Goal: Transaction & Acquisition: Purchase product/service

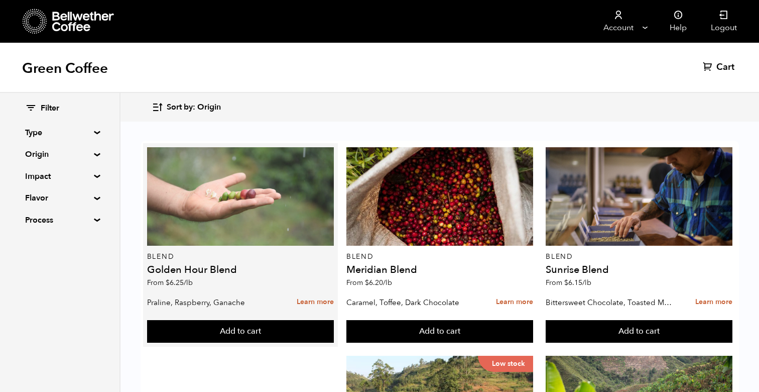
scroll to position [230, 0]
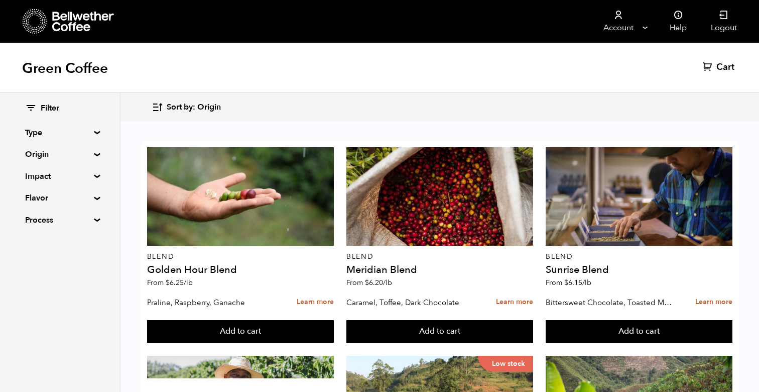
click at [90, 156] on summary "Origin" at bounding box center [59, 154] width 69 height 12
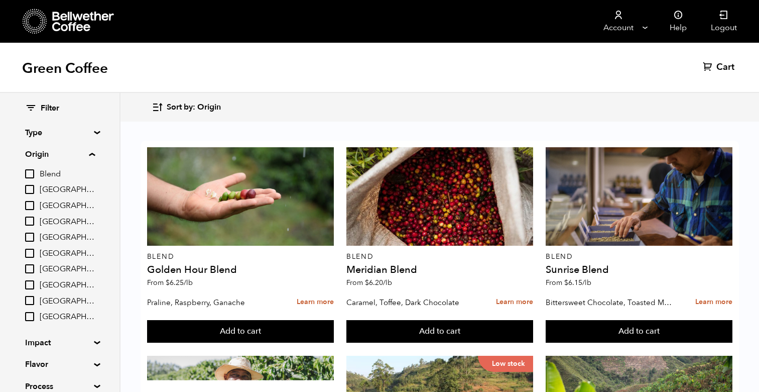
click at [90, 157] on summary "Origin" at bounding box center [60, 154] width 70 height 12
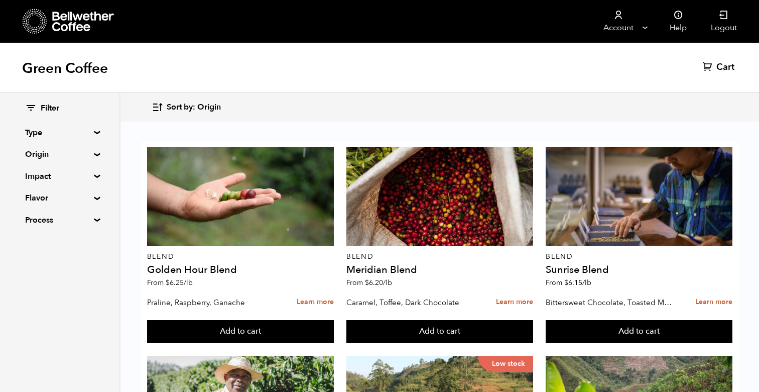
click at [92, 175] on summary "Impact" at bounding box center [59, 176] width 69 height 12
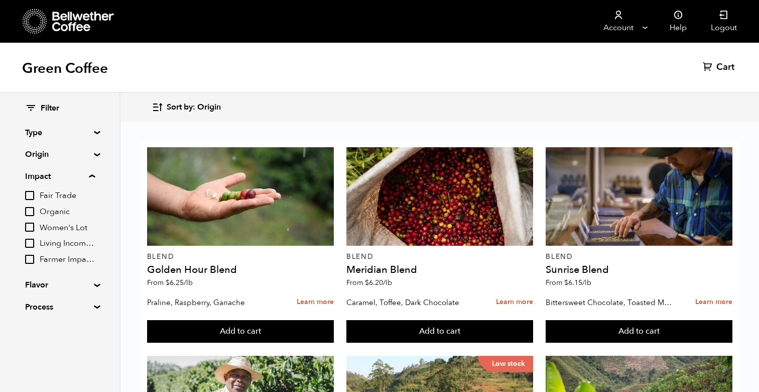
click at [33, 210] on input "Organic" at bounding box center [29, 211] width 9 height 9
checkbox input "true"
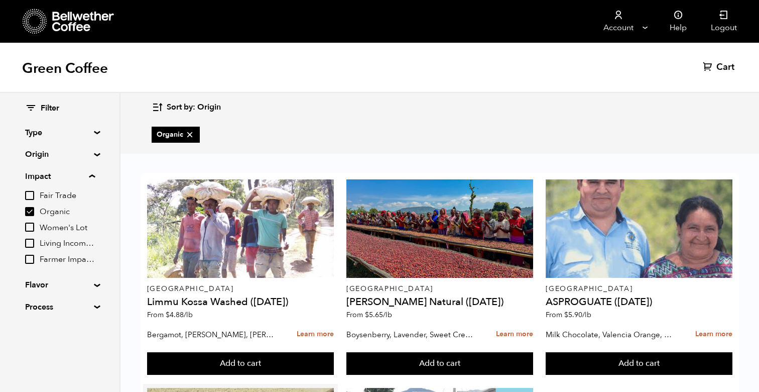
scroll to position [83, 0]
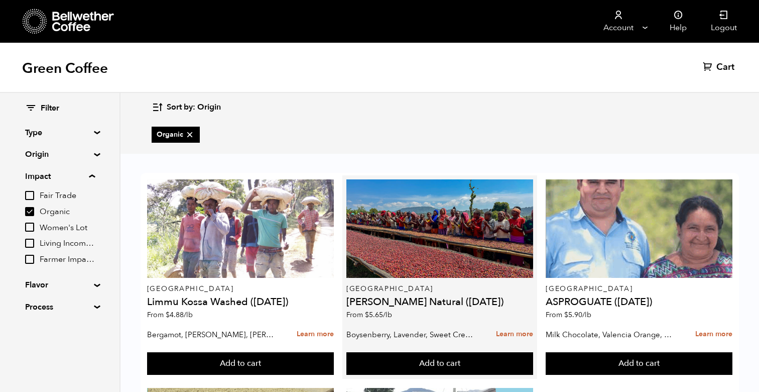
click at [403, 297] on h4 "Shanta Golba Natural (OCT 24)" at bounding box center [440, 302] width 187 height 10
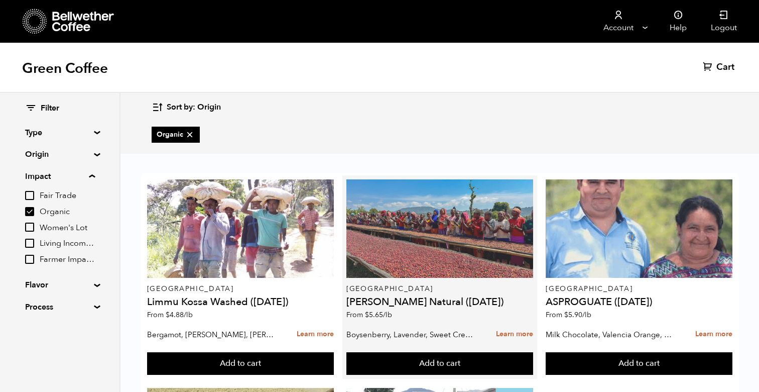
click at [414, 179] on div at bounding box center [440, 228] width 187 height 98
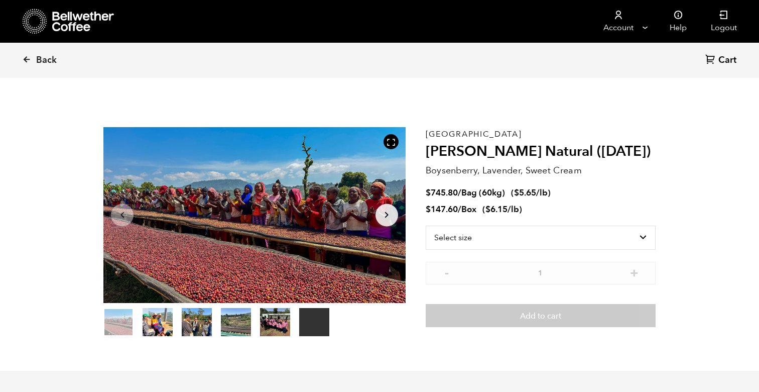
scroll to position [437, 535]
select select "bag-3"
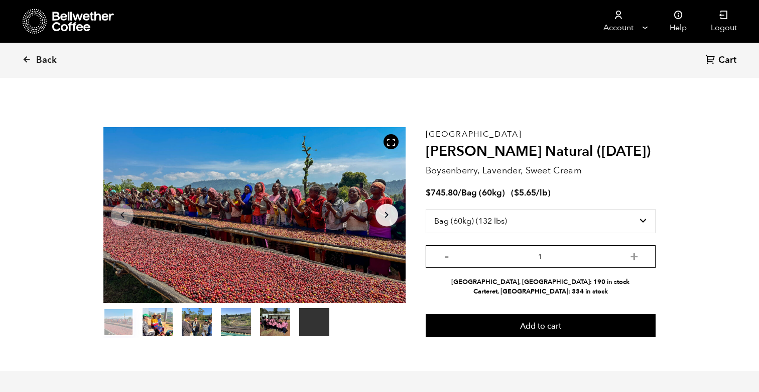
click at [574, 259] on input "1" at bounding box center [541, 256] width 230 height 23
click at [551, 305] on div "Ethiopia Shanta Golba Natural (OCT 24) Boysenberry, Lavender, Sweet Cream $ 745…" at bounding box center [541, 232] width 230 height 211
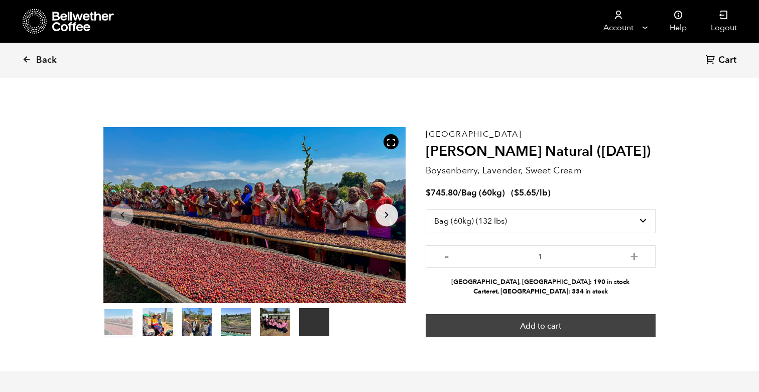
click at [542, 328] on button "Add to cart" at bounding box center [541, 325] width 230 height 23
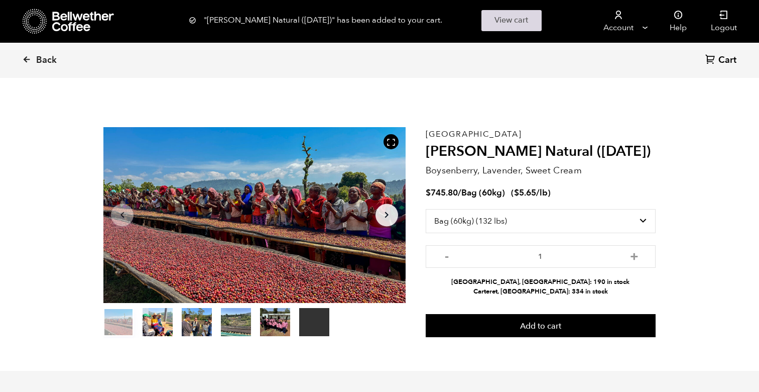
click at [512, 24] on link "View cart" at bounding box center [512, 20] width 60 height 21
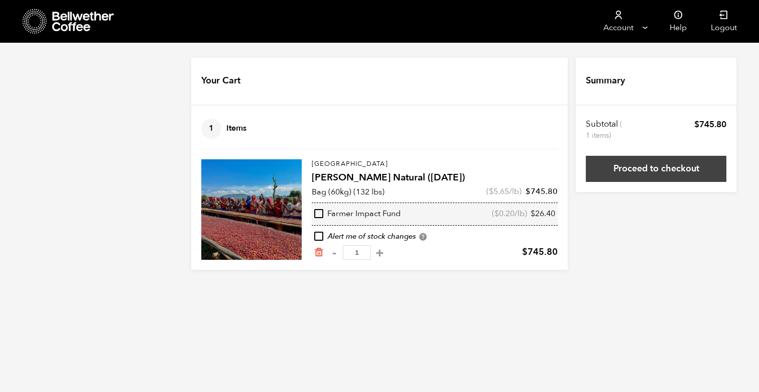
click at [616, 171] on link "Proceed to checkout" at bounding box center [656, 169] width 141 height 26
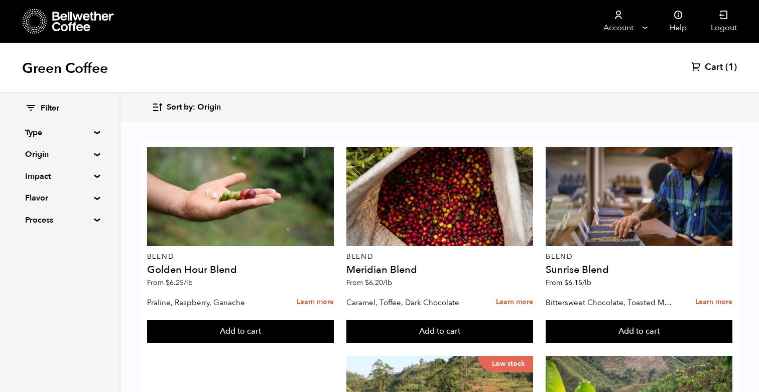
scroll to position [904, 0]
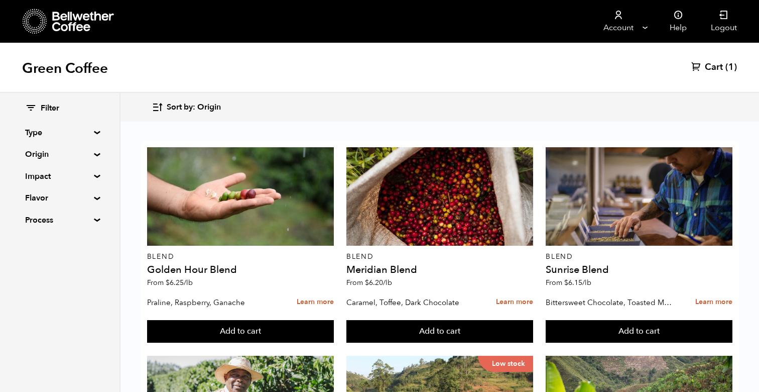
click at [88, 154] on summary "Origin" at bounding box center [59, 154] width 69 height 12
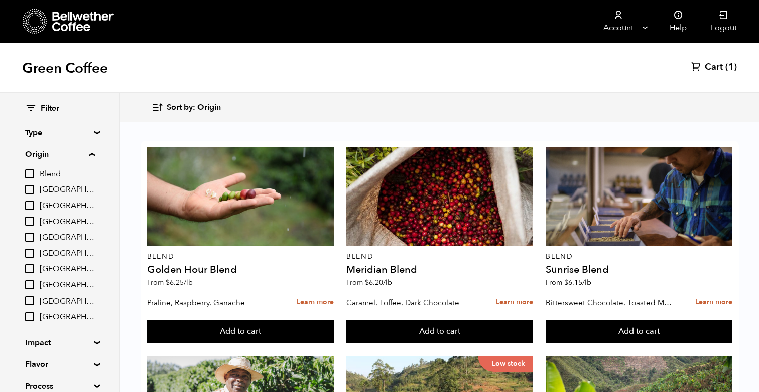
click at [88, 154] on summary "Origin" at bounding box center [60, 154] width 70 height 12
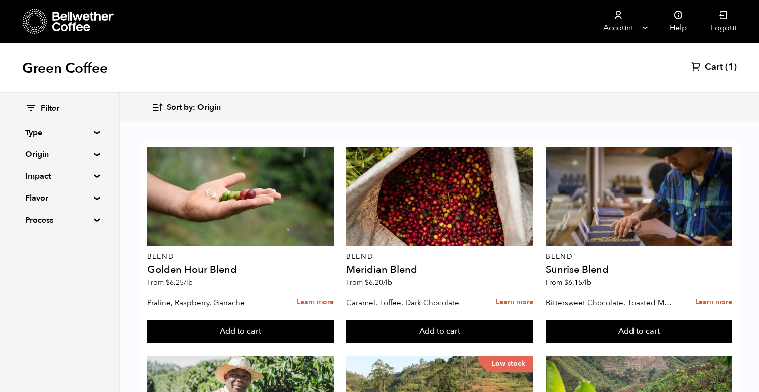
click at [89, 167] on div "Filter Type Blend Single Origin Decaf Seasonal Year Round Origin Blend Brazil B…" at bounding box center [59, 164] width 69 height 123
click at [89, 169] on div "Filter Type Blend Single Origin Decaf Seasonal Year Round Origin Blend Brazil B…" at bounding box center [59, 164] width 69 height 123
click at [90, 173] on summary "Impact" at bounding box center [59, 176] width 69 height 12
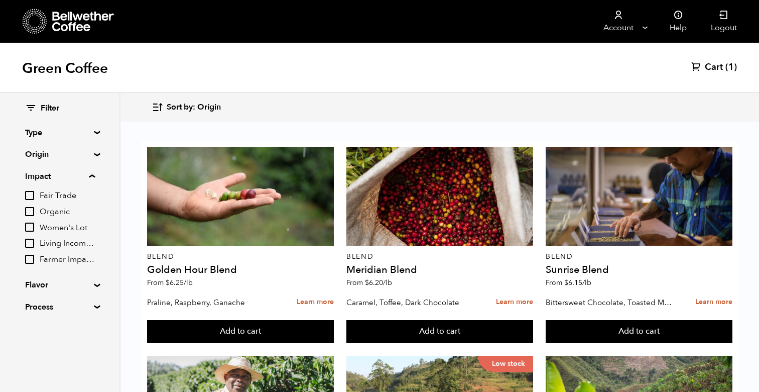
click at [36, 211] on label "Organic" at bounding box center [60, 211] width 70 height 12
click at [0, 0] on input "Organic" at bounding box center [0, 0] width 0 height 0
checkbox input "true"
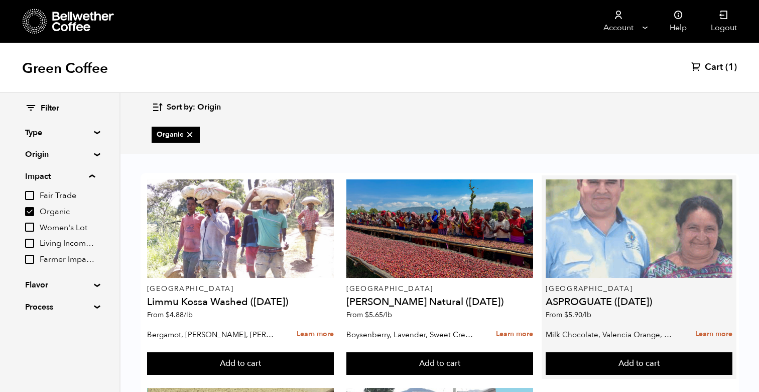
scroll to position [0, 0]
click at [636, 249] on div at bounding box center [639, 228] width 187 height 98
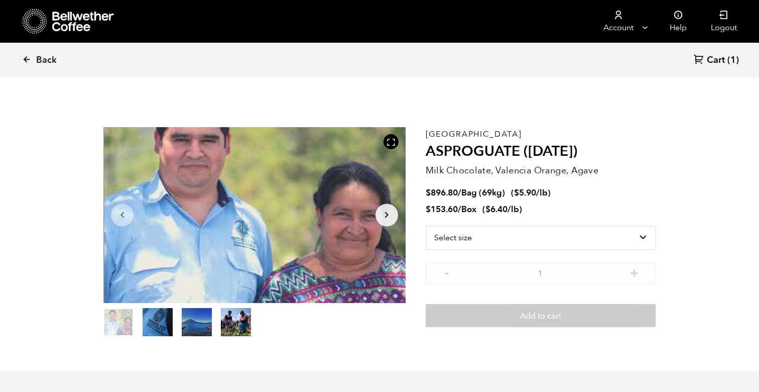
scroll to position [437, 535]
select select "bag-2"
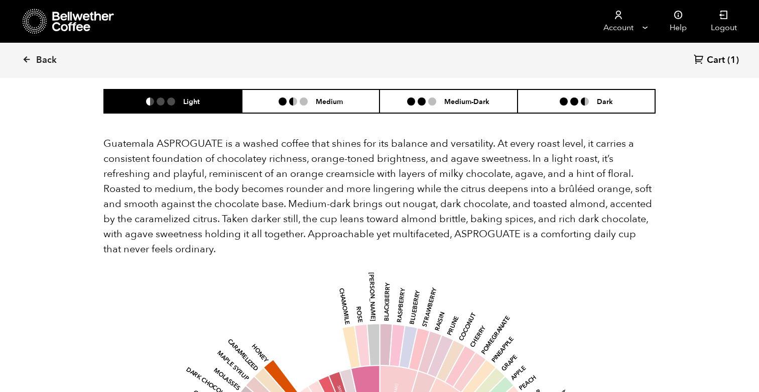
scroll to position [648, 0]
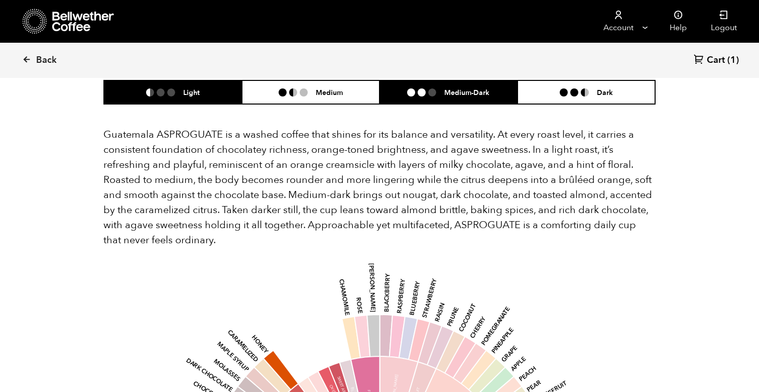
click at [446, 93] on h6 "Medium-Dark" at bounding box center [466, 92] width 45 height 9
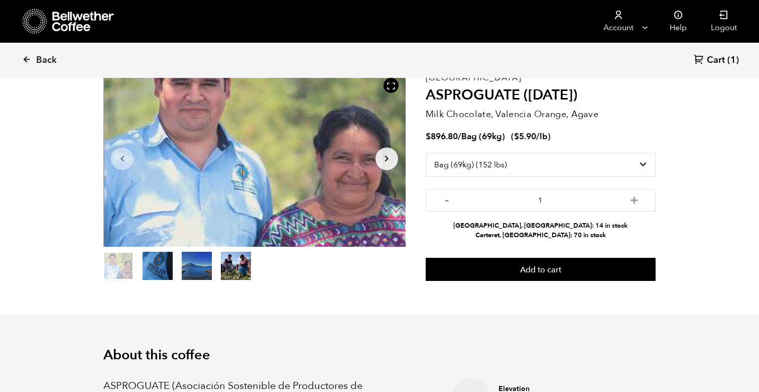
scroll to position [70, 0]
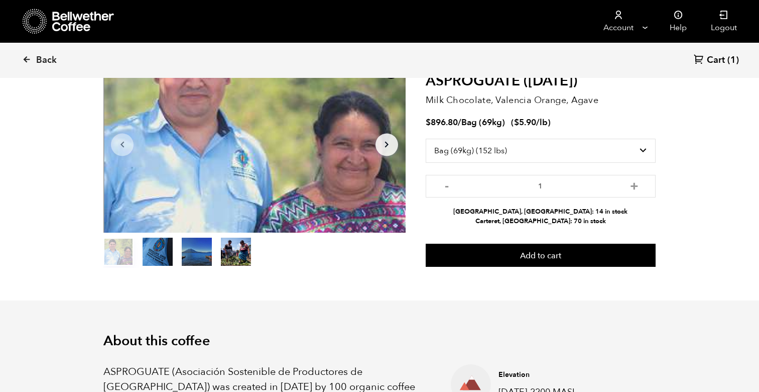
click at [717, 63] on span "Cart" at bounding box center [716, 60] width 18 height 12
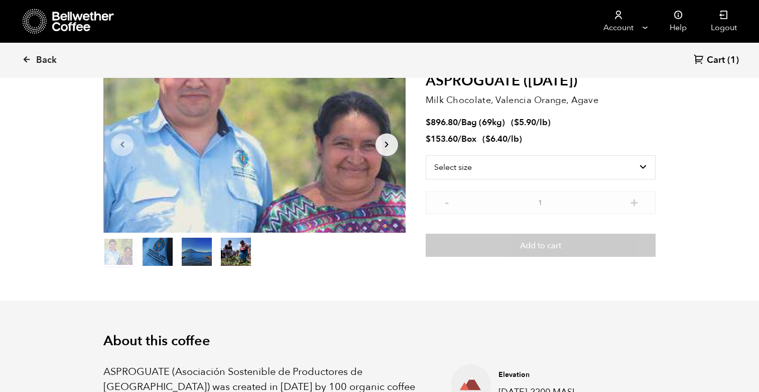
scroll to position [437, 535]
select select "bag-2"
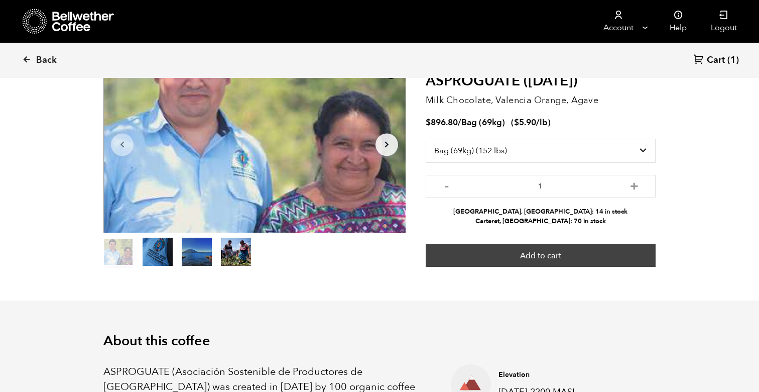
click at [553, 258] on button "Add to cart" at bounding box center [541, 255] width 230 height 23
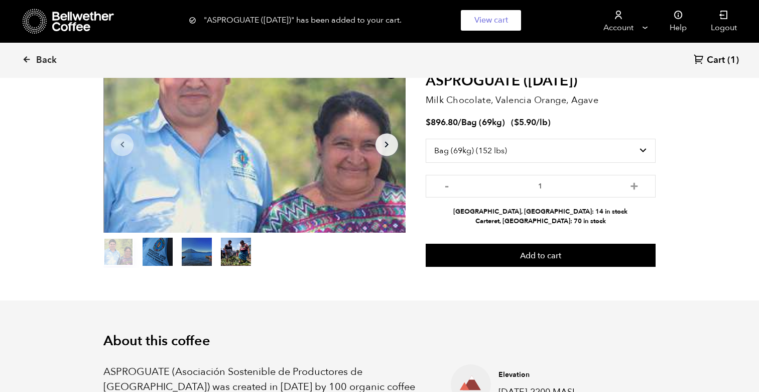
click at [710, 66] on span "Cart" at bounding box center [716, 60] width 18 height 12
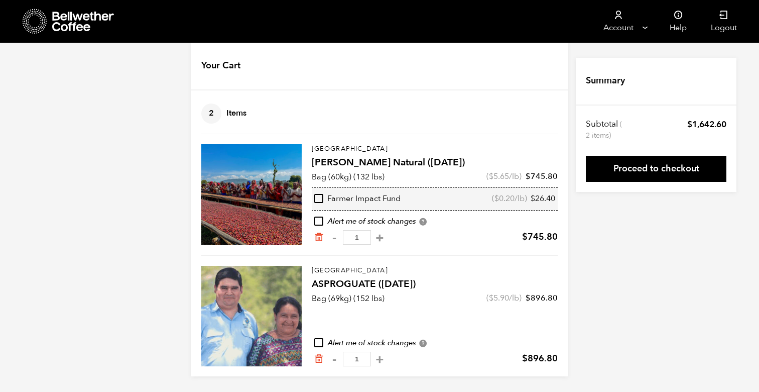
scroll to position [15, 0]
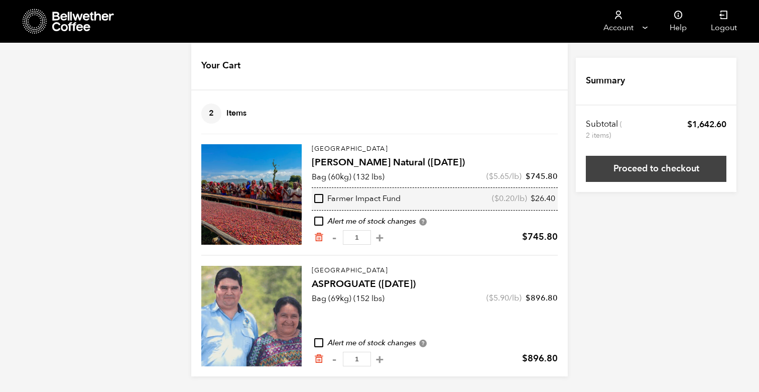
click at [675, 172] on link "Proceed to checkout" at bounding box center [656, 169] width 141 height 26
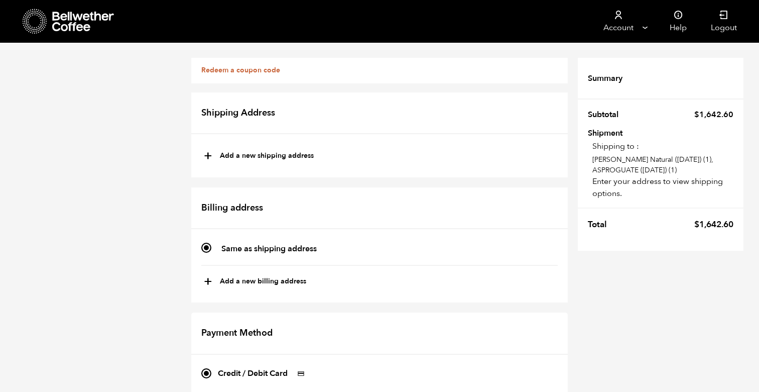
scroll to position [2, 0]
click at [254, 150] on button "+ Add a new shipping address" at bounding box center [259, 156] width 110 height 17
type input "New address"
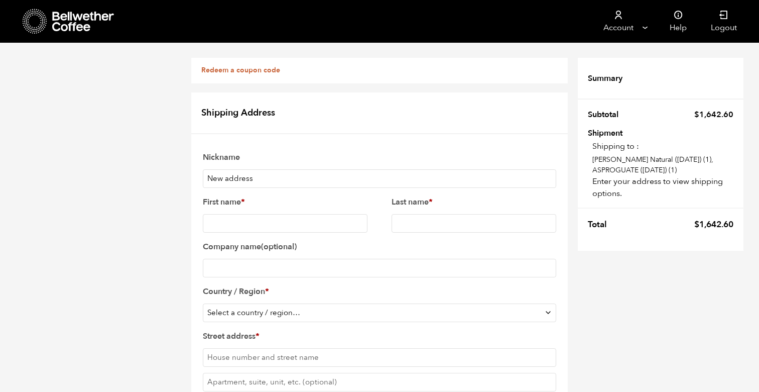
click at [242, 188] on div "Nickname New address First name * Last name * Company name (optional) Country /…" at bounding box center [379, 382] width 357 height 469
click at [286, 182] on input "Cafe on 27New address" at bounding box center [380, 178] width 354 height 19
type input "Cafe on 27"
click at [287, 199] on label "First name *" at bounding box center [285, 202] width 165 height 16
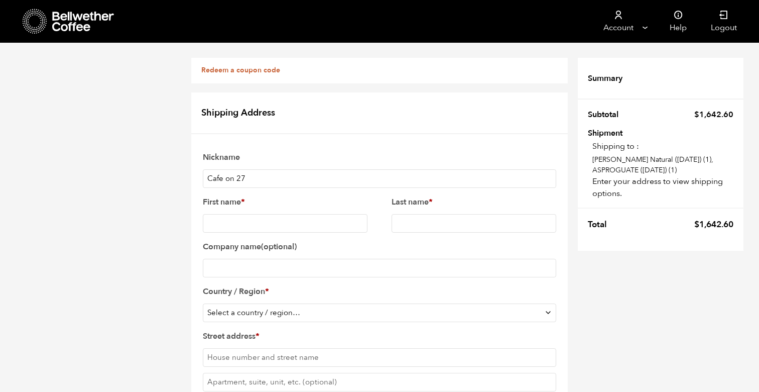
click at [287, 214] on input "First name *" at bounding box center [285, 223] width 165 height 19
type input "Yousuf"
type input "Hussein"
type input "Torrafina Coffee"
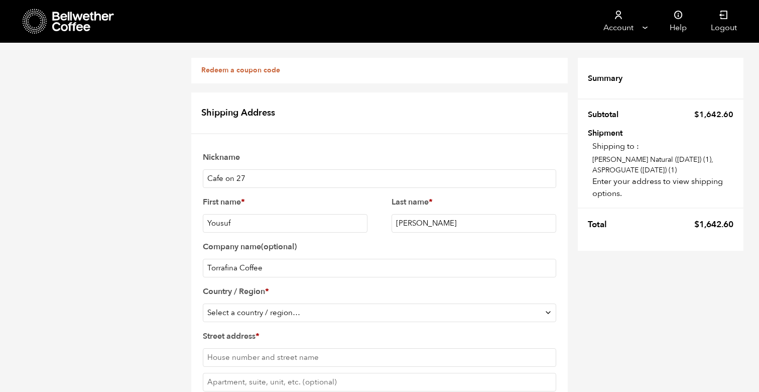
select select "US"
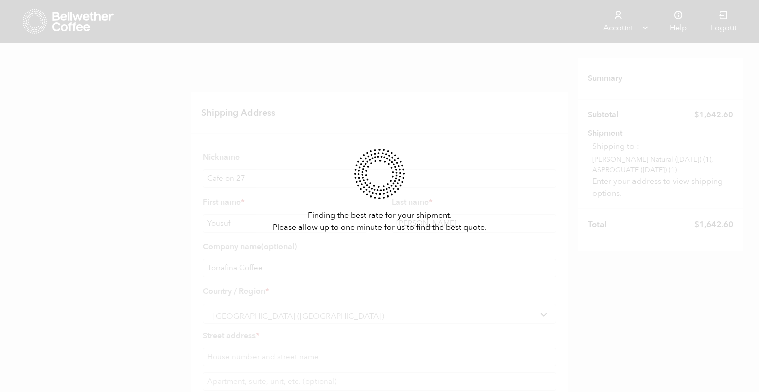
scroll to position [102, 0]
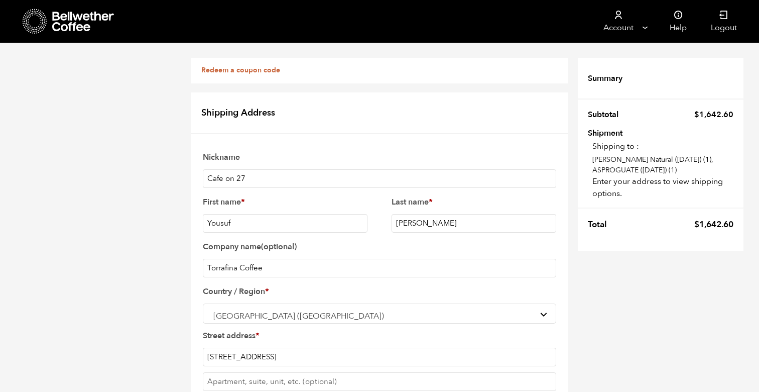
type input "1861 N topanga Canyon Blvd"
click at [293, 327] on label "Street address *" at bounding box center [380, 335] width 354 height 16
click at [293, 348] on input "1861 N topanga Canyon Blvd" at bounding box center [380, 357] width 354 height 19
type input "W"
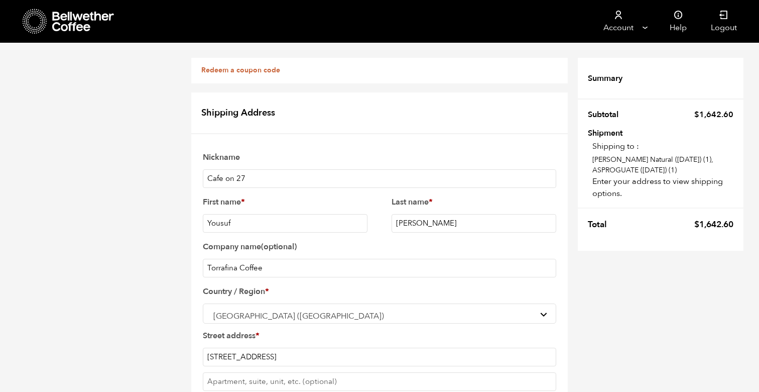
type input "Topanga"
type input "cal"
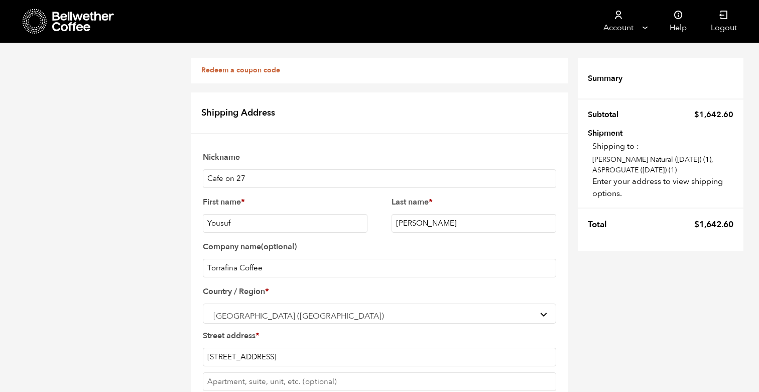
select select "CA"
type input "90290"
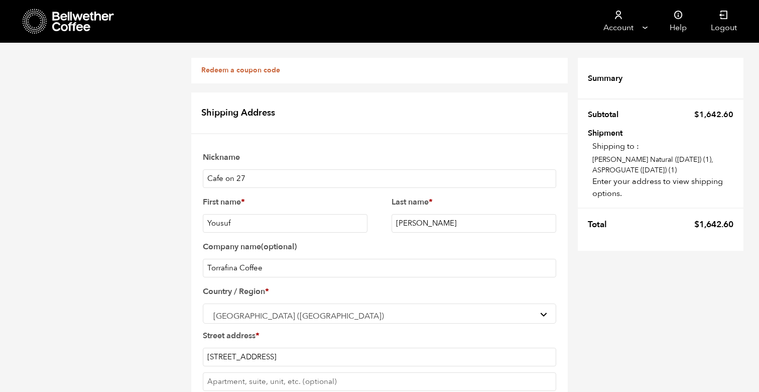
type input "7472445834"
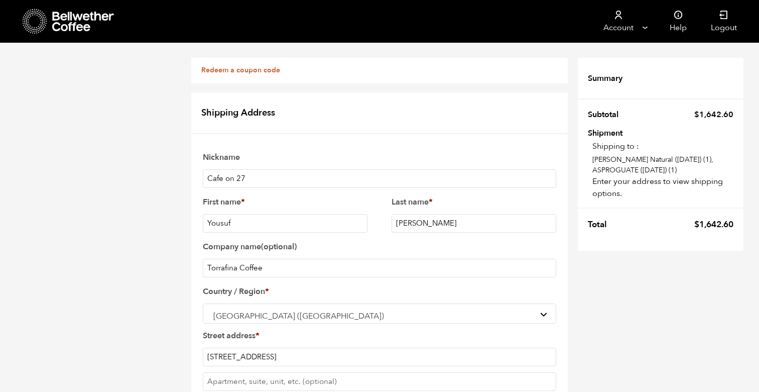
type input "[EMAIL_ADDRESS][DOMAIN_NAME]"
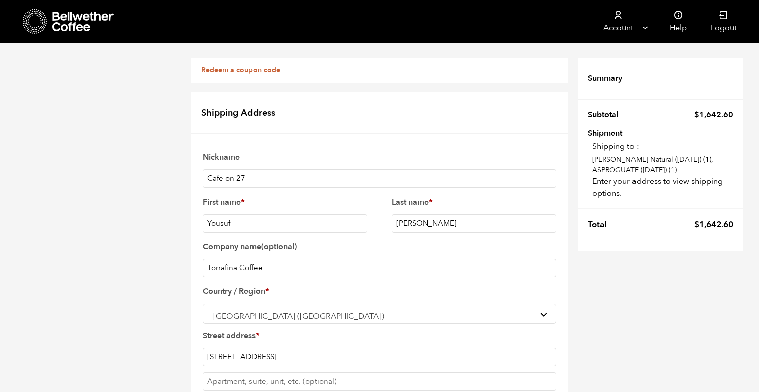
checkbox input "true"
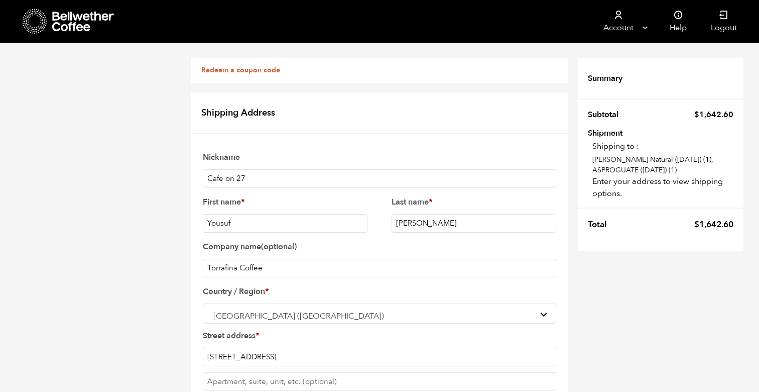
checkbox input "true"
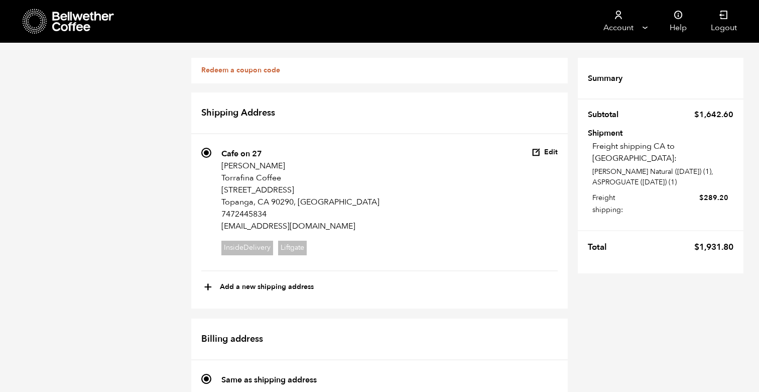
scroll to position [74, 0]
click at [546, 148] on button "Edit" at bounding box center [545, 153] width 26 height 10
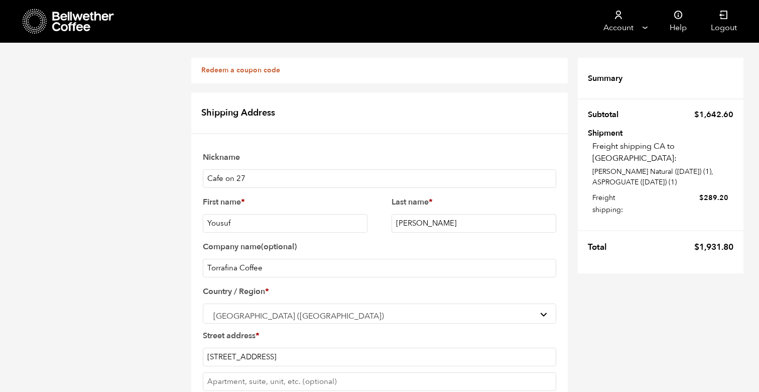
scroll to position [462, 0]
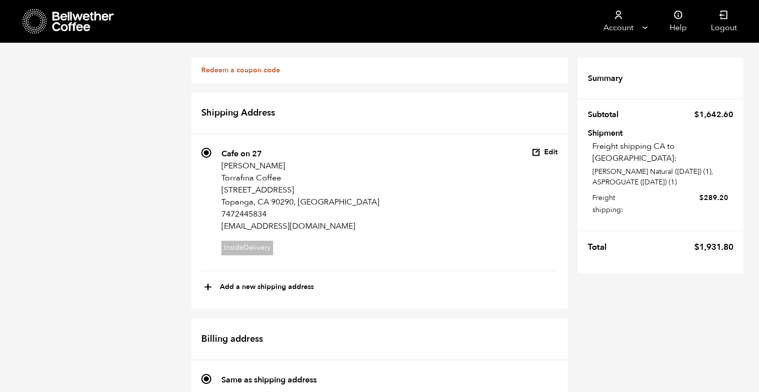
scroll to position [0, 0]
click at [546, 150] on button "Edit" at bounding box center [545, 153] width 26 height 10
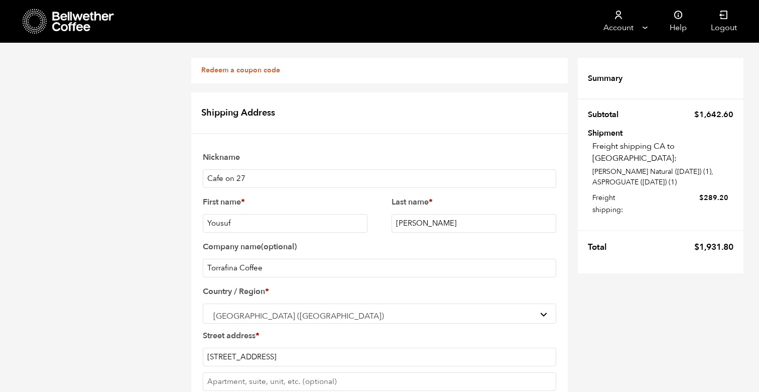
scroll to position [447, 0]
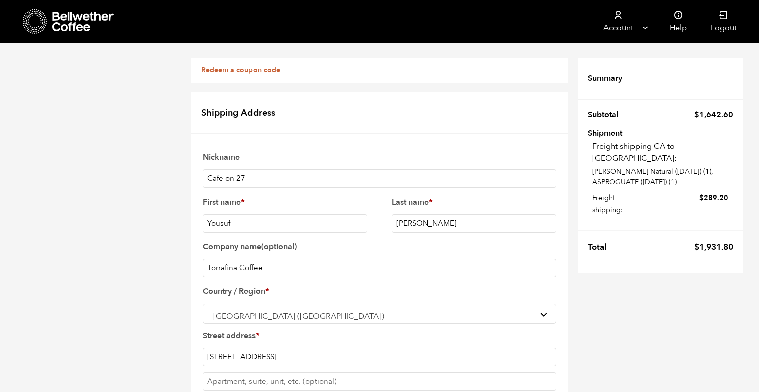
checkbox input "true"
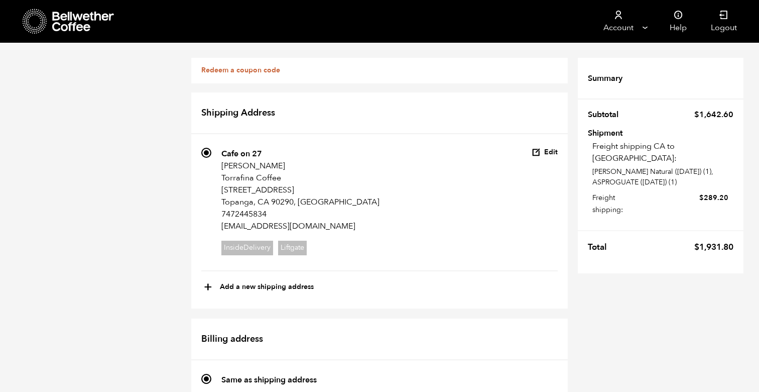
scroll to position [599, 0]
drag, startPoint x: 307, startPoint y: 262, endPoint x: 365, endPoint y: 275, distance: 59.3
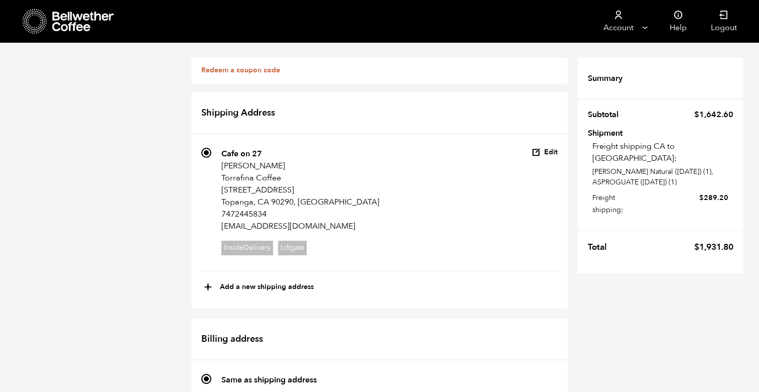
checkbox input "true"
